Goal: Information Seeking & Learning: Learn about a topic

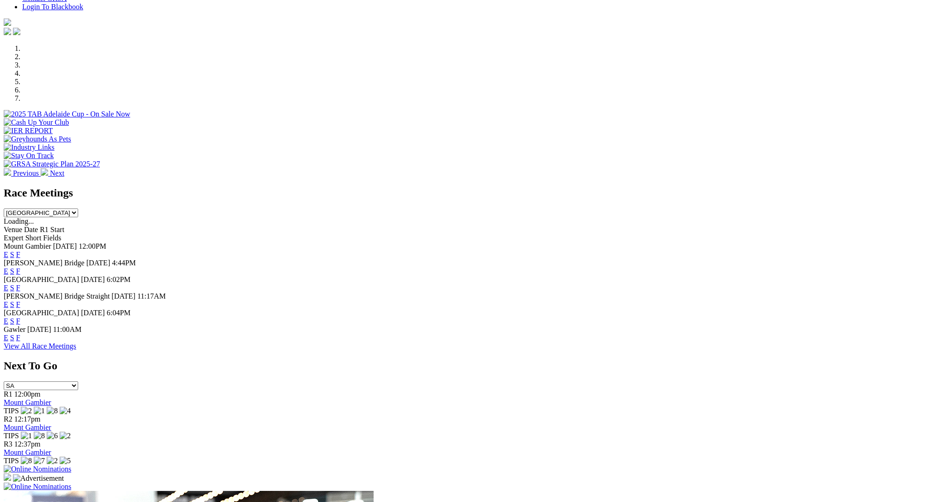
scroll to position [246, 0]
click at [20, 253] on link "F" at bounding box center [18, 257] width 4 height 8
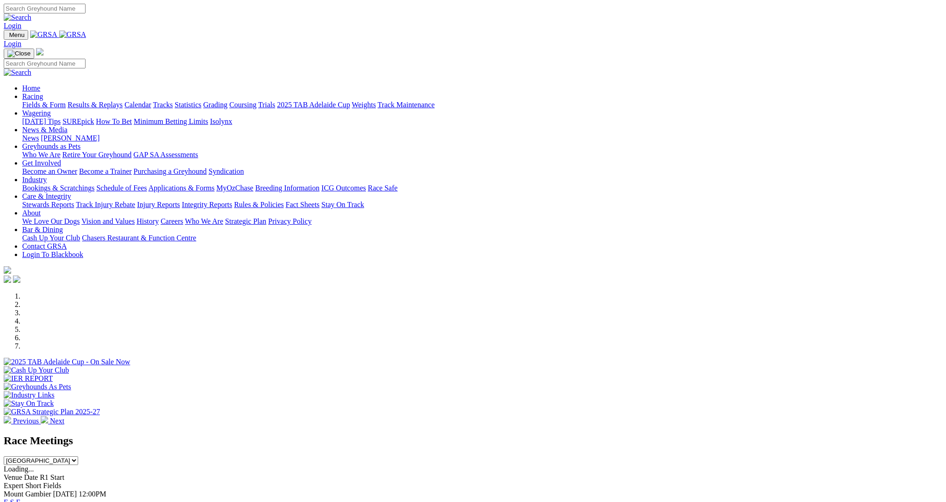
scroll to position [246, 0]
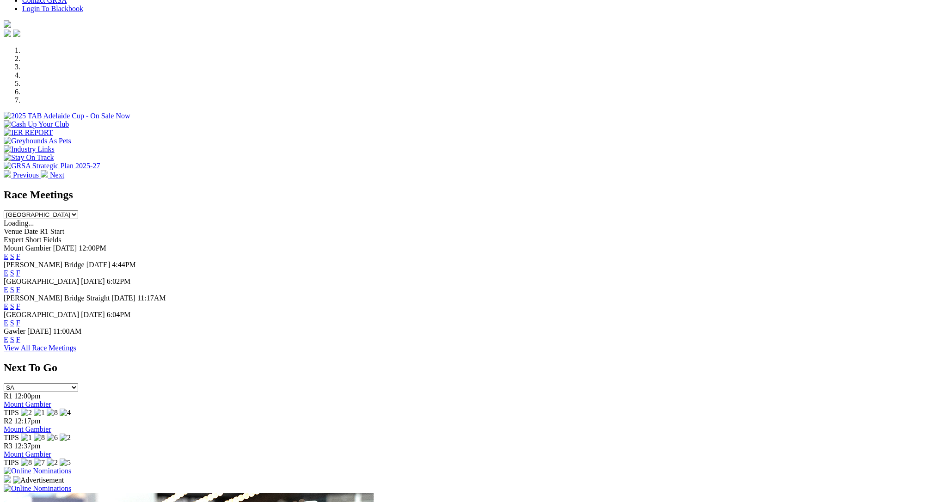
click at [20, 269] on link "F" at bounding box center [18, 273] width 4 height 8
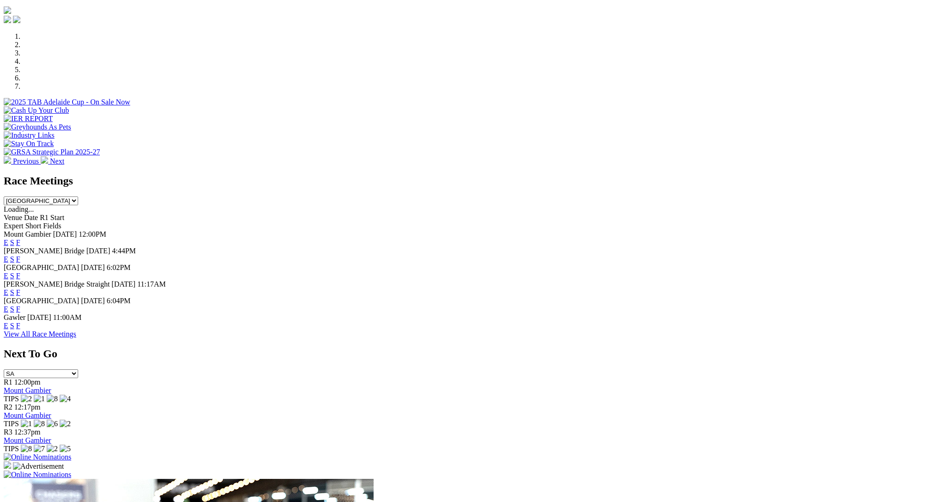
scroll to position [261, 0]
click at [20, 271] on link "F" at bounding box center [18, 275] width 4 height 8
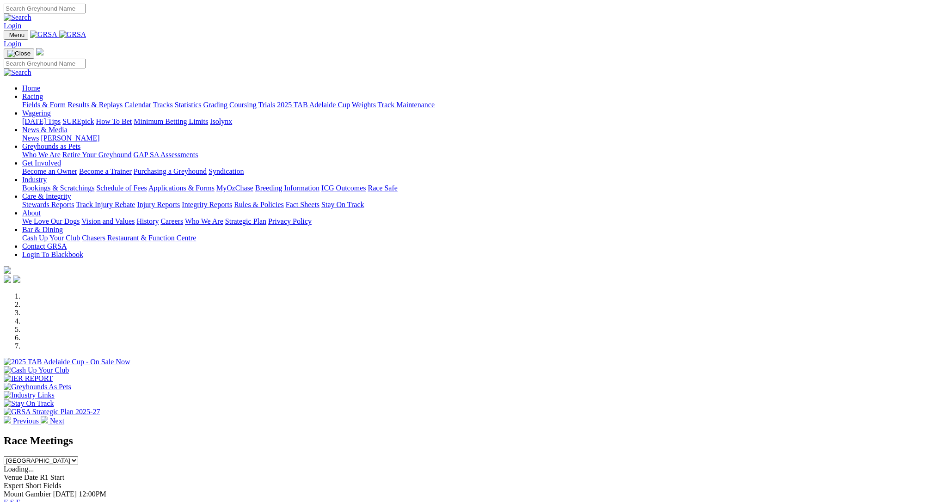
scroll to position [261, 0]
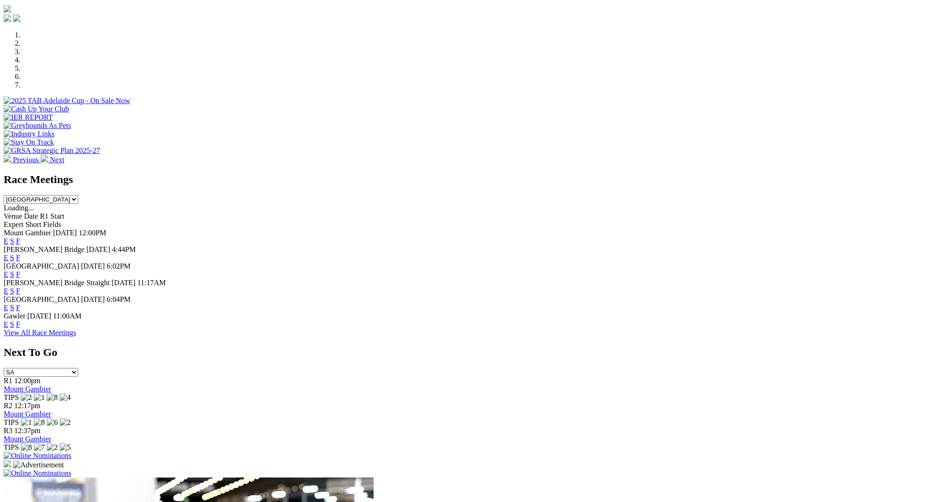
click at [20, 287] on link "F" at bounding box center [18, 291] width 4 height 8
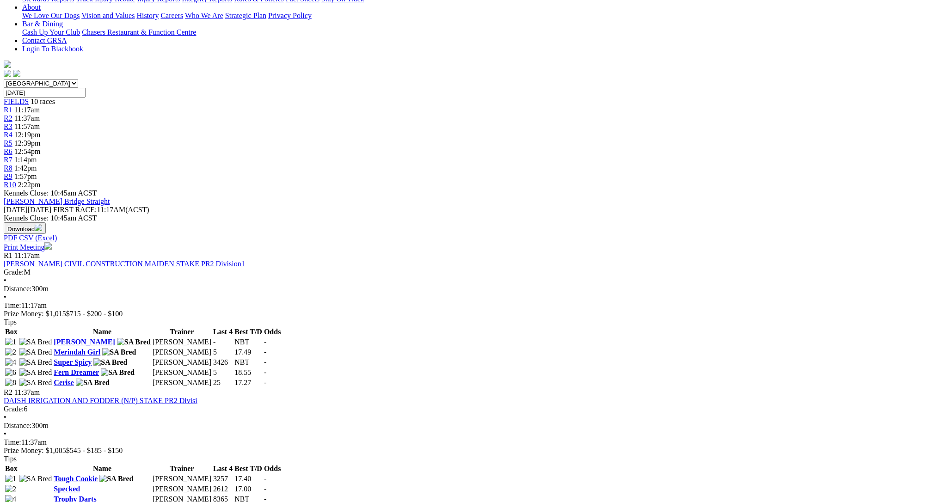
scroll to position [48, 0]
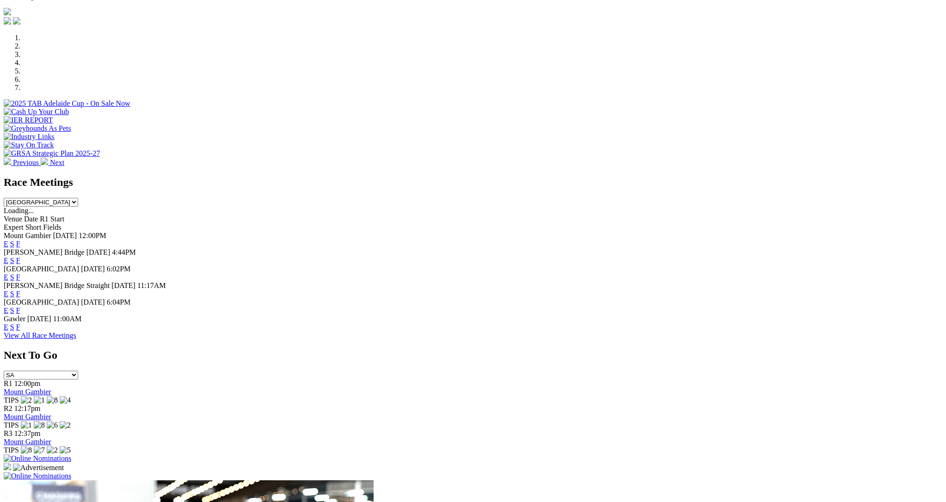
scroll to position [245, 0]
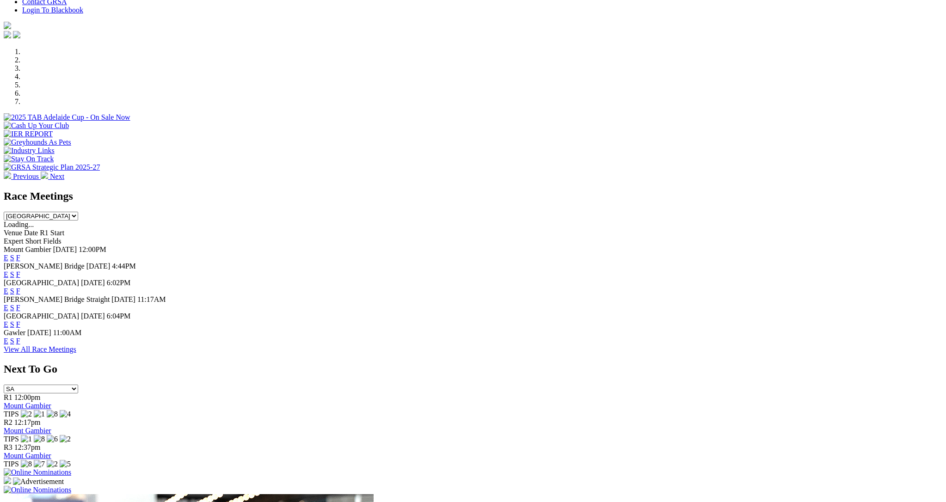
click at [20, 321] on link "F" at bounding box center [18, 325] width 4 height 8
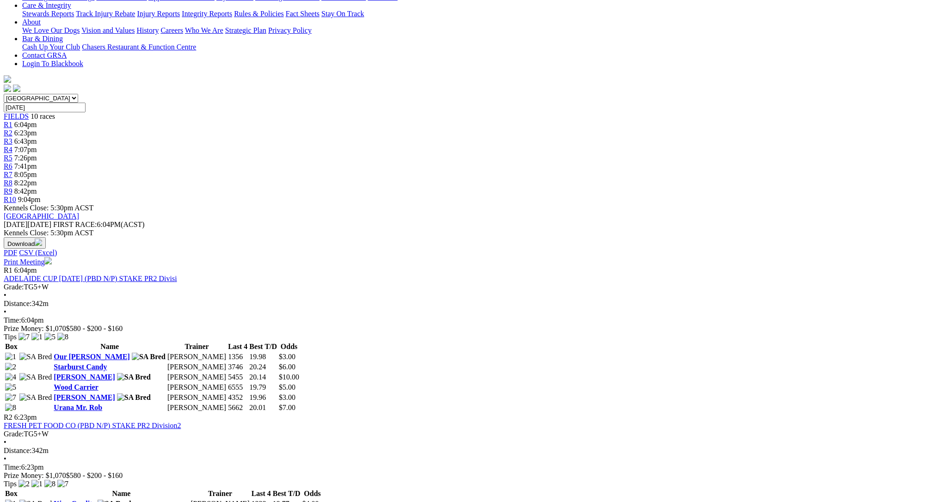
scroll to position [208, 0]
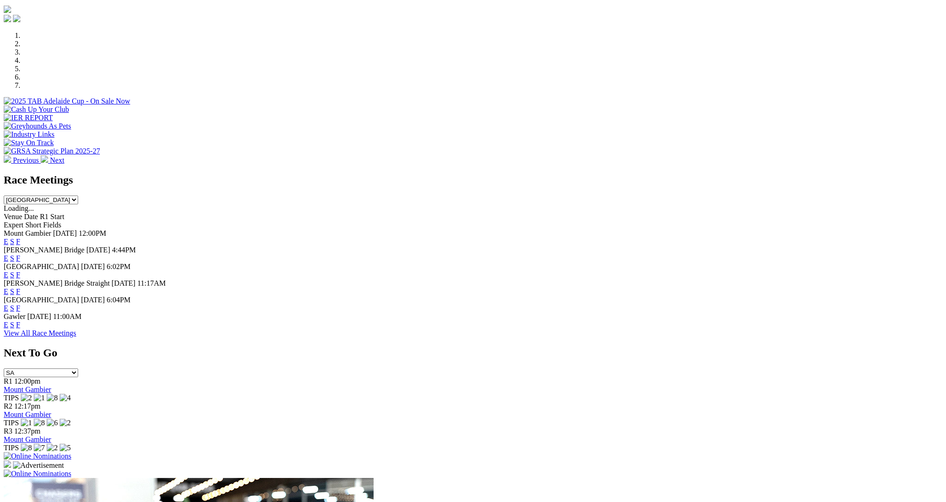
scroll to position [263, 0]
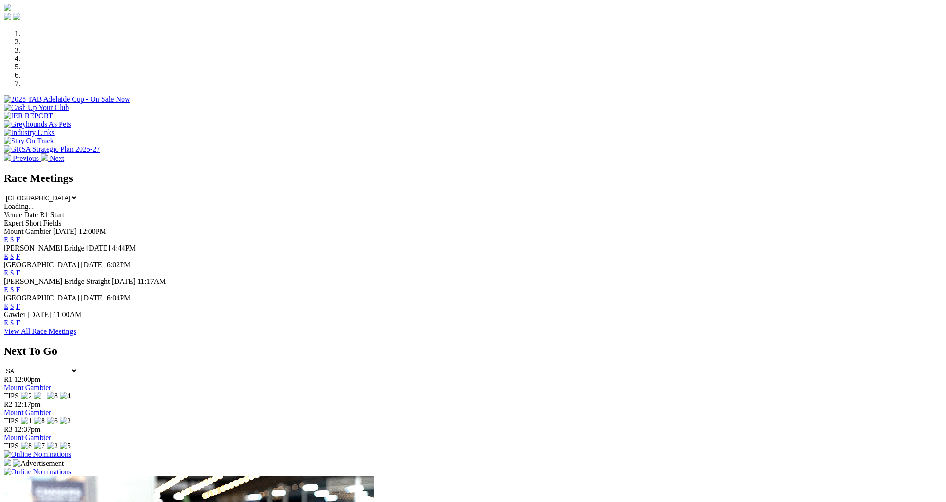
click at [20, 327] on link "F" at bounding box center [18, 323] width 4 height 8
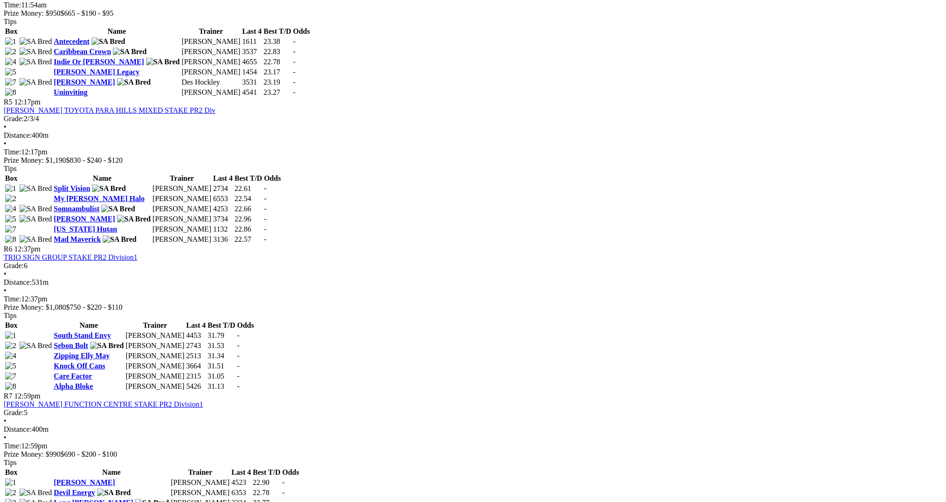
scroll to position [970, 0]
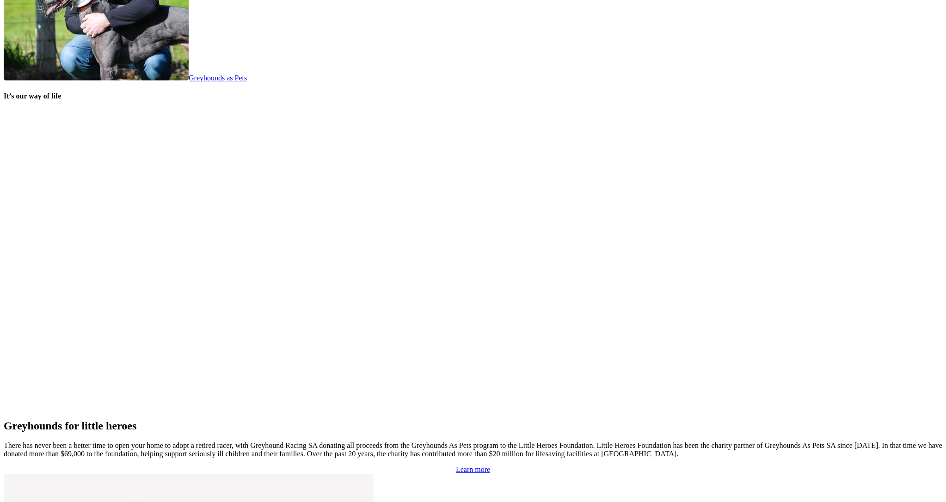
scroll to position [1854, 0]
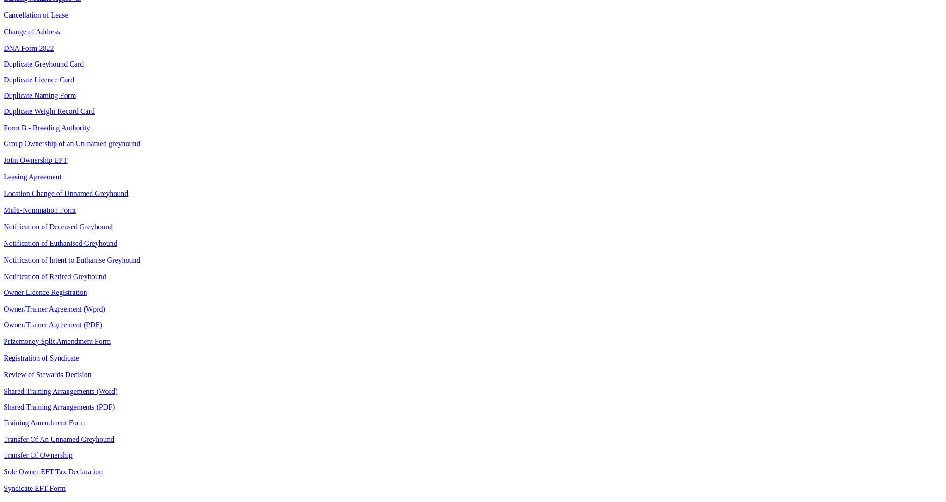
scroll to position [1019, 0]
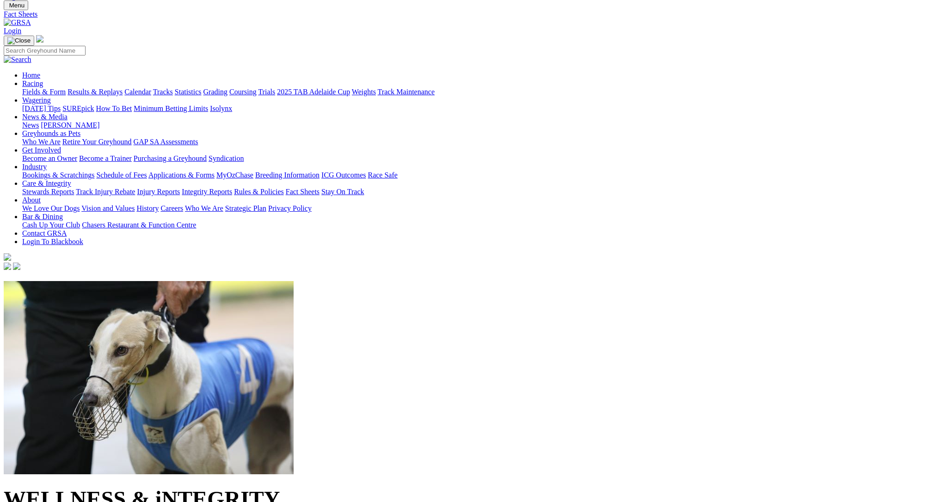
scroll to position [29, 0]
